Goal: Task Accomplishment & Management: Use online tool/utility

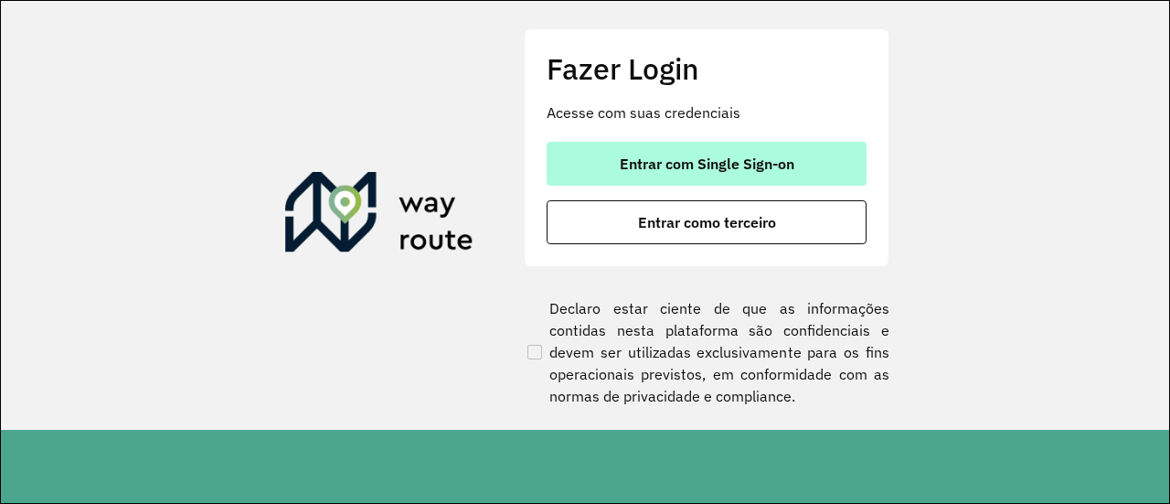
click at [682, 159] on span "Entrar com Single Sign-on" at bounding box center [707, 163] width 175 height 15
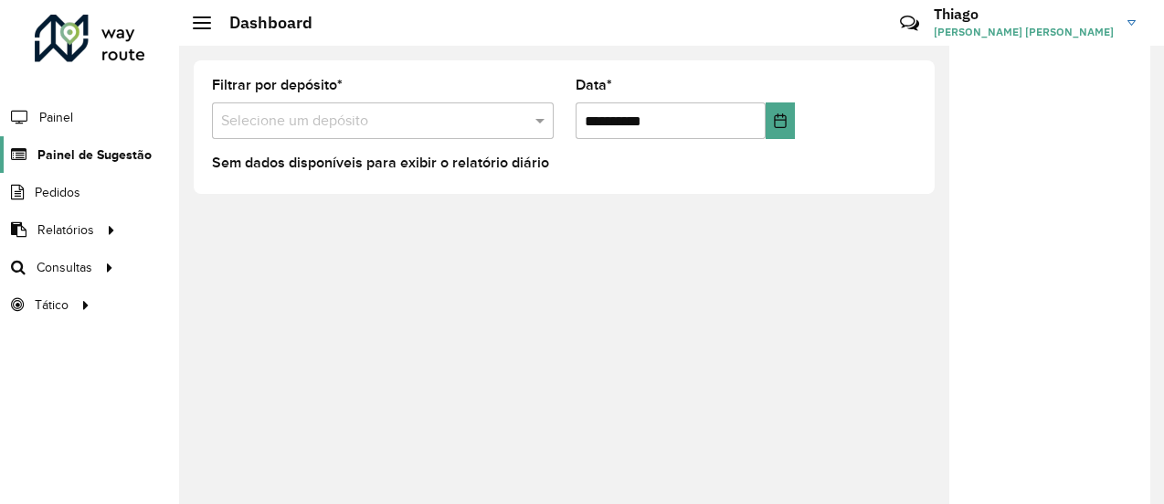
click at [110, 158] on span "Painel de Sugestão" at bounding box center [94, 154] width 114 height 19
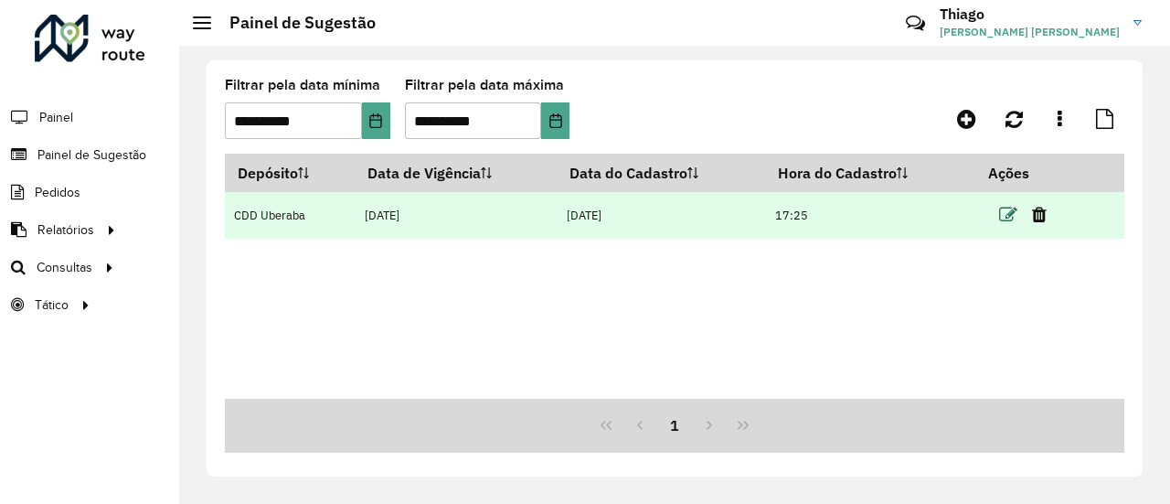
click at [1002, 218] on icon at bounding box center [1008, 215] width 18 height 18
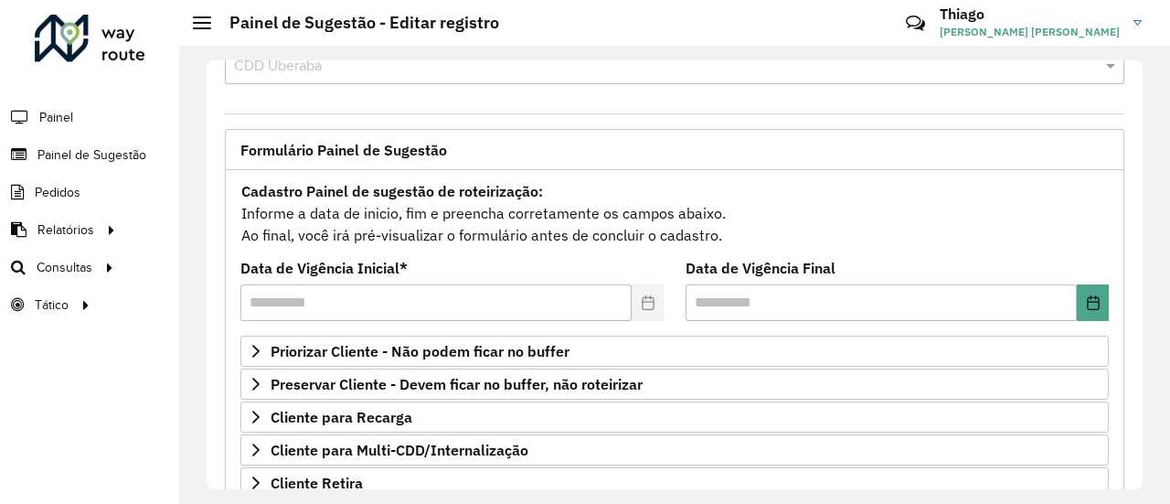
scroll to position [91, 0]
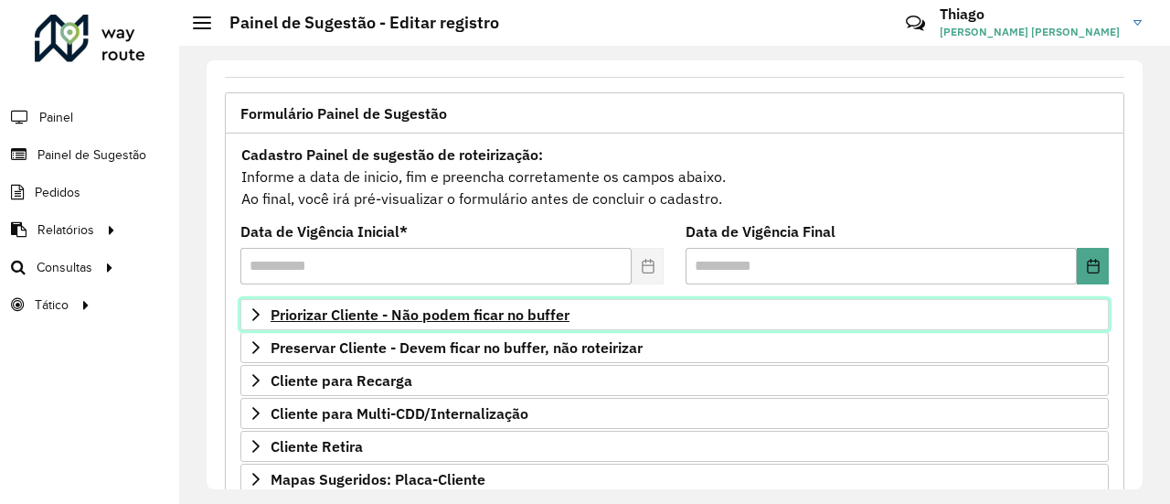
click at [744, 313] on link "Priorizar Cliente - Não podem ficar no buffer" at bounding box center [674, 314] width 868 height 31
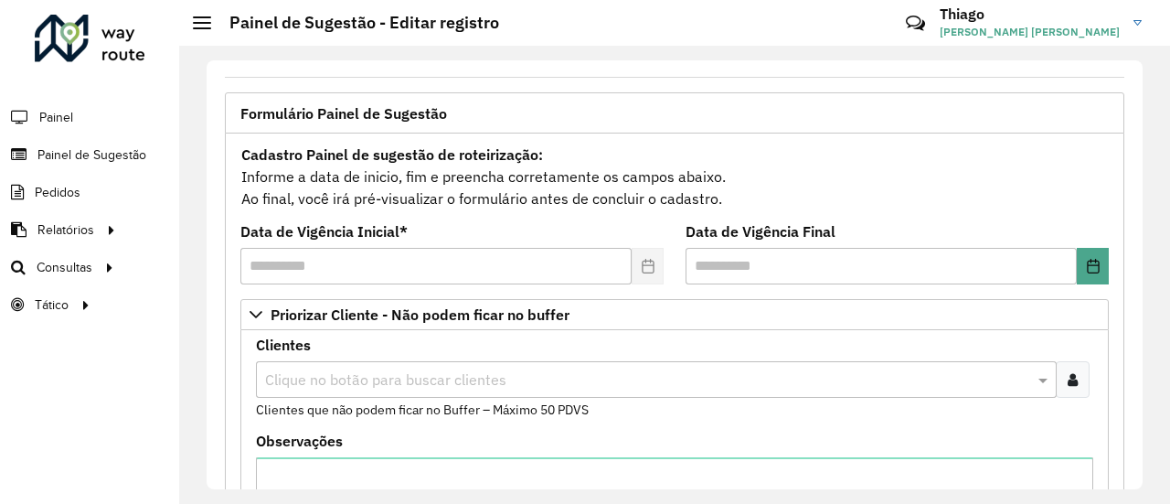
click at [1068, 372] on icon at bounding box center [1073, 379] width 10 height 15
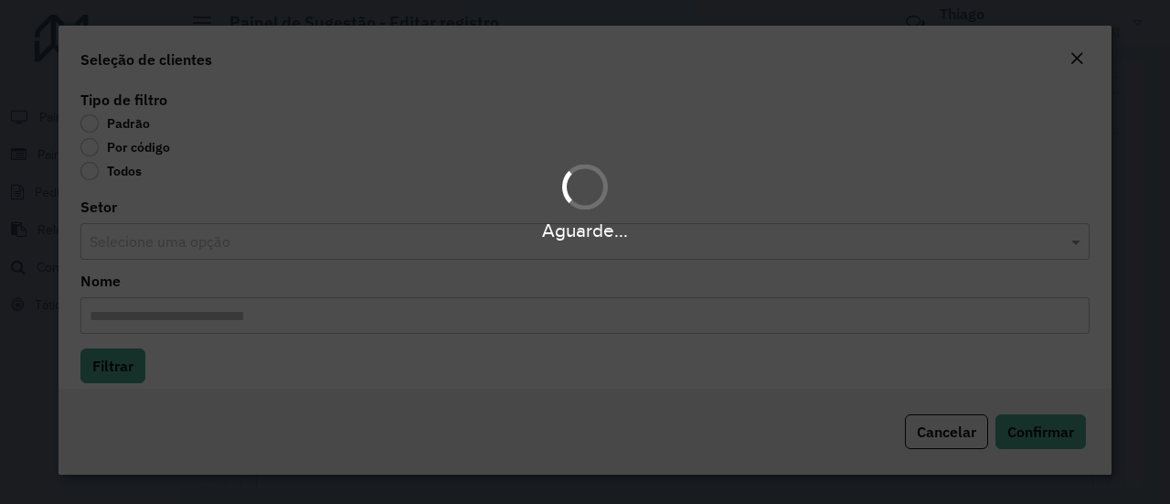
click at [92, 147] on div "Aguarde..." at bounding box center [585, 252] width 1170 height 504
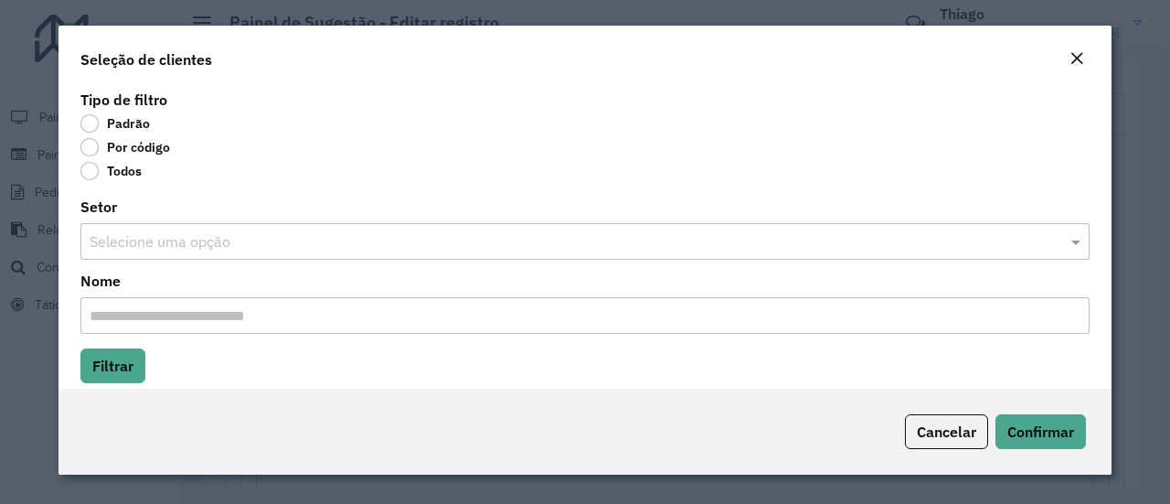
click at [91, 146] on label "Por código" at bounding box center [125, 147] width 90 height 18
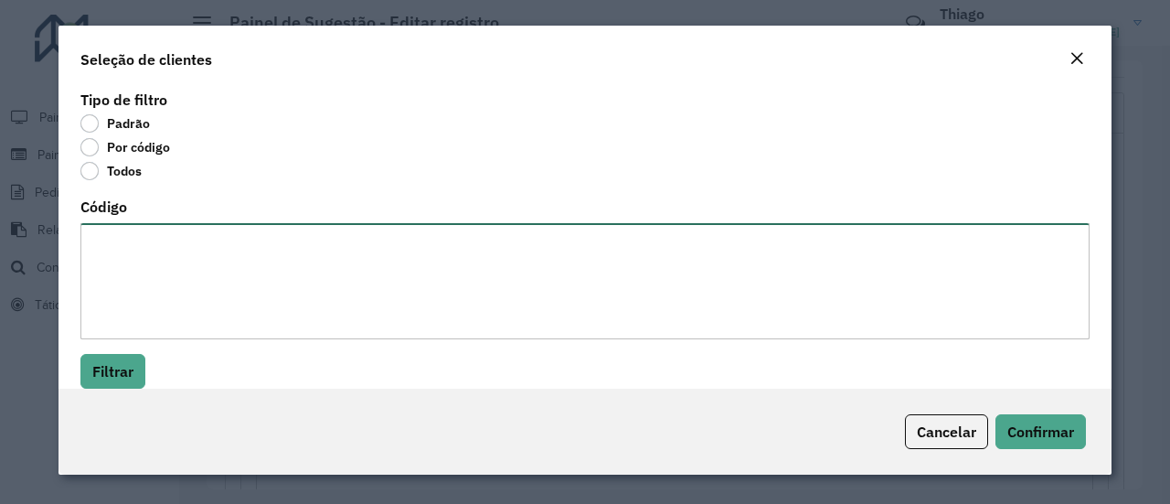
click at [173, 230] on textarea "Código" at bounding box center [584, 281] width 1009 height 116
paste textarea "***** ***** ***** ***** ***** ***** ***** ***** ***** ***** ***** ***** ***** *…"
type textarea "***** ***** ***** ***** ***** ***** ***** ***** ***** ***** ***** ***** ***** *…"
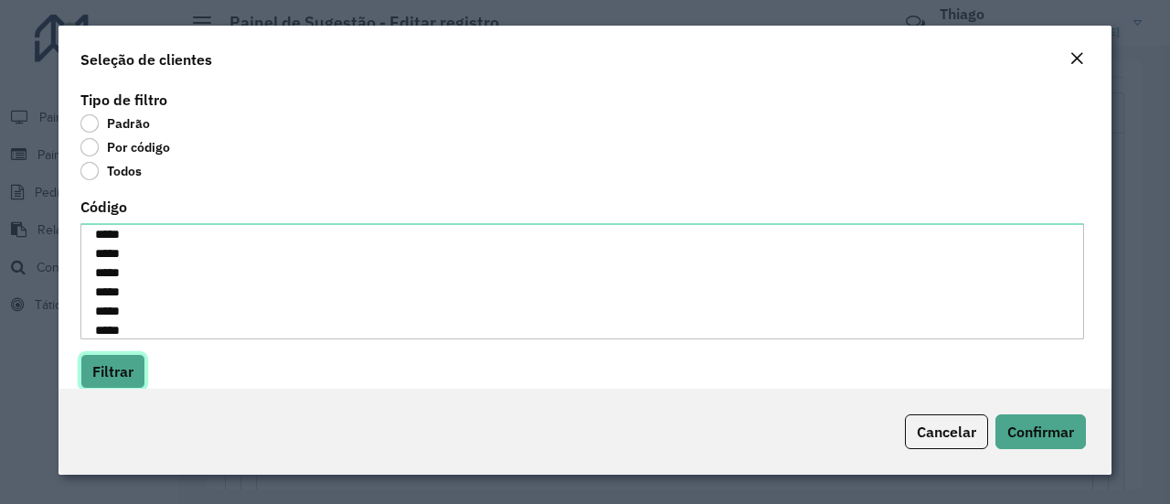
click at [130, 367] on button "Filtrar" at bounding box center [112, 371] width 65 height 35
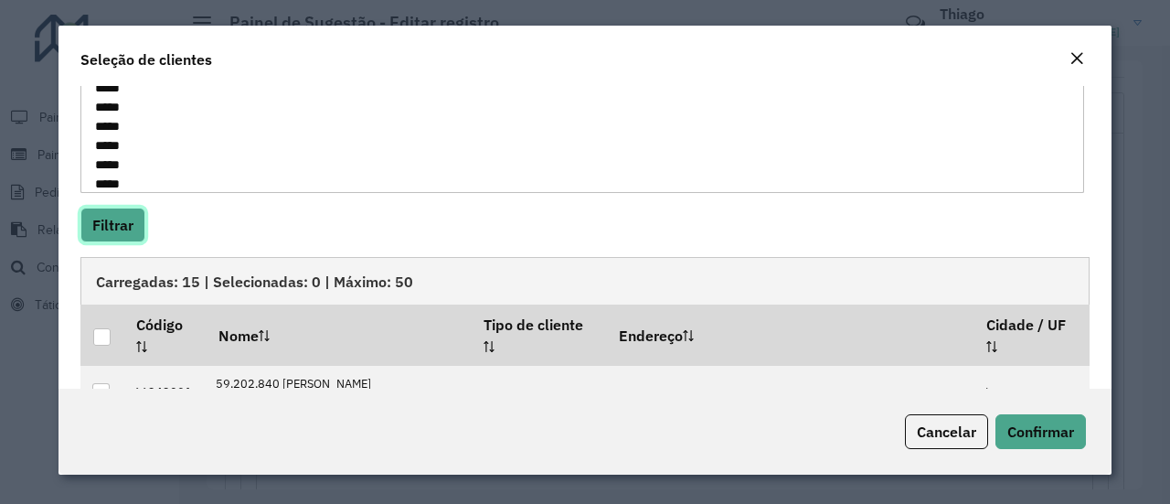
scroll to position [274, 0]
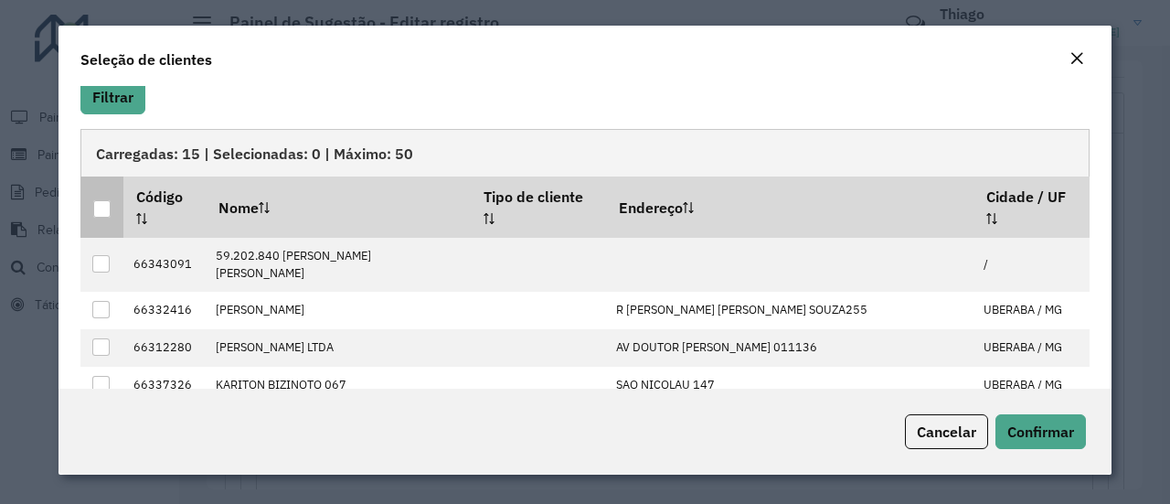
click at [106, 200] on div at bounding box center [101, 208] width 17 height 17
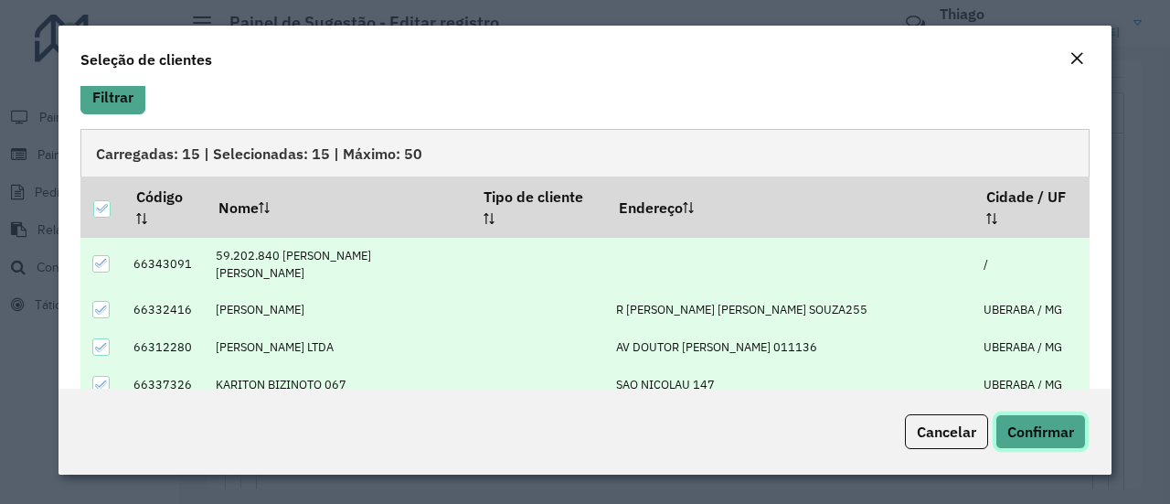
click at [1021, 422] on span "Confirmar" at bounding box center [1040, 431] width 67 height 18
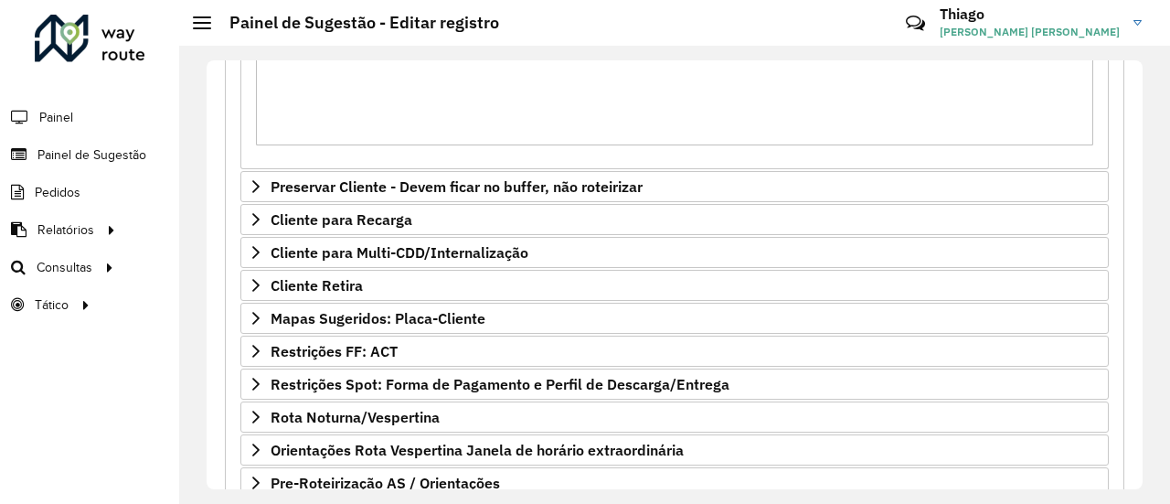
scroll to position [702, 0]
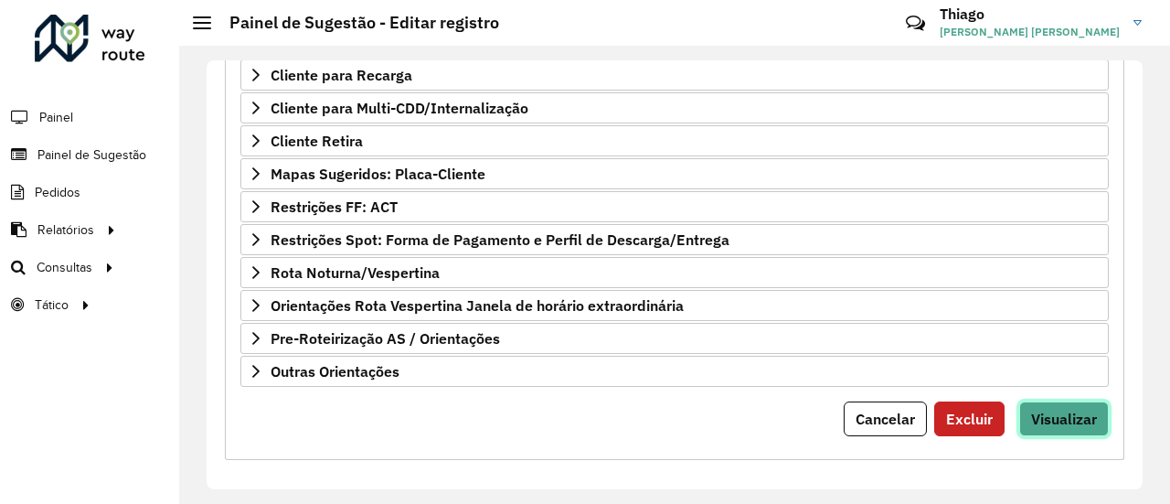
click at [1053, 409] on span "Visualizar" at bounding box center [1064, 418] width 66 height 18
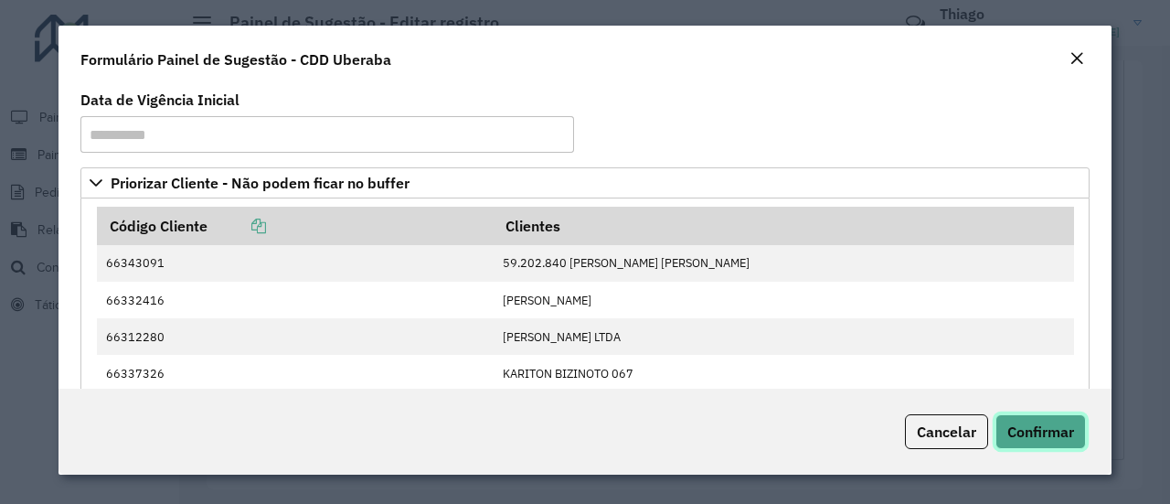
drag, startPoint x: 1038, startPoint y: 429, endPoint x: 952, endPoint y: 386, distance: 96.1
click at [1038, 429] on span "Confirmar" at bounding box center [1040, 431] width 67 height 18
